Goal: Task Accomplishment & Management: Use online tool/utility

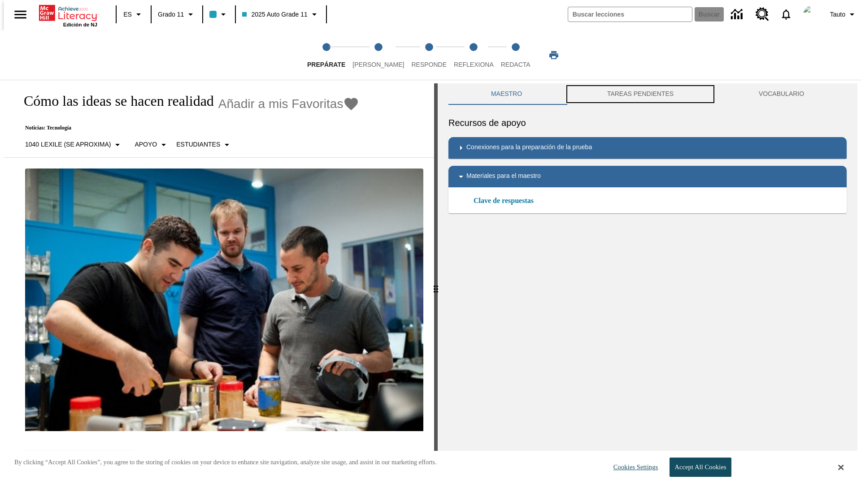
click at [640, 94] on button "TAREAS PENDIENTES" at bounding box center [640, 94] width 152 height 22
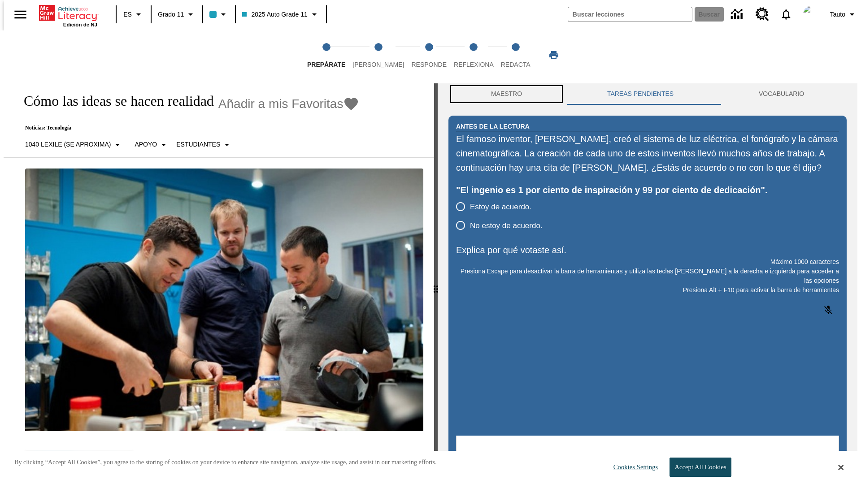
scroll to position [0, 0]
click at [504, 94] on button "Maestro" at bounding box center [506, 94] width 116 height 22
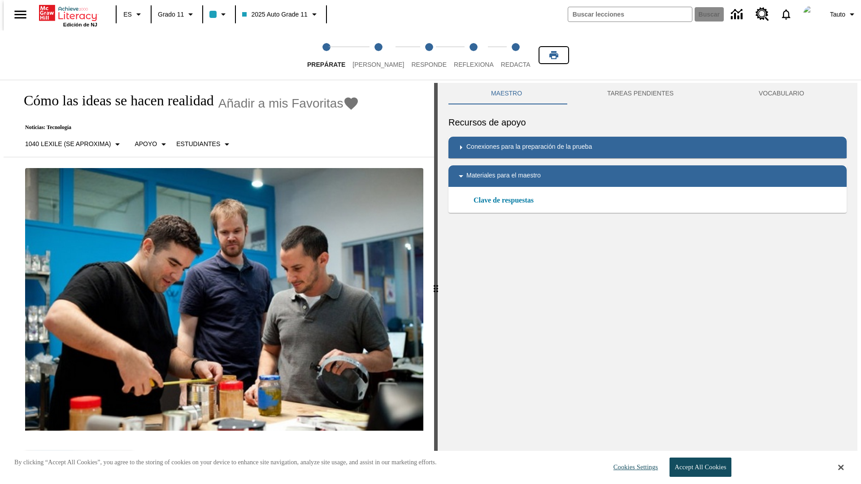
click at [554, 55] on icon "Imprimir" at bounding box center [553, 55] width 9 height 8
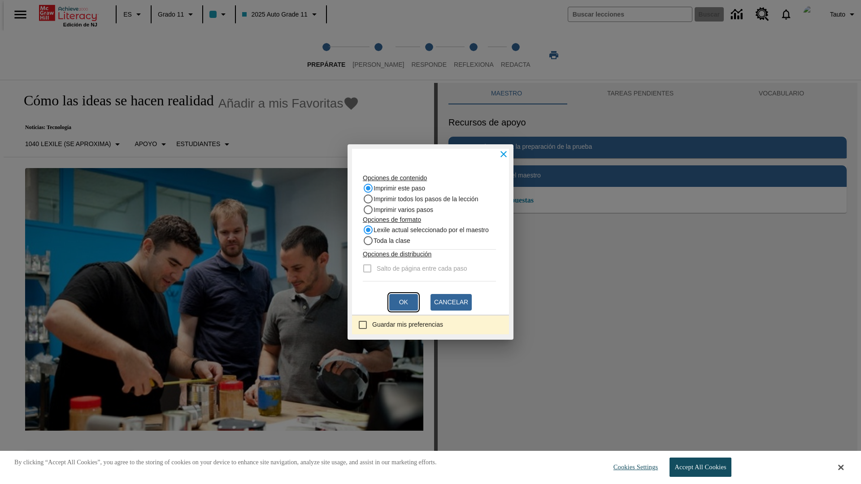
click at [403, 302] on button "Ok" at bounding box center [403, 302] width 29 height 17
